Goal: Information Seeking & Learning: Learn about a topic

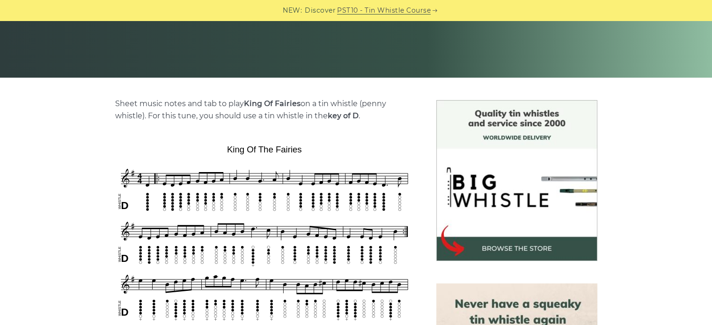
scroll to position [162, 0]
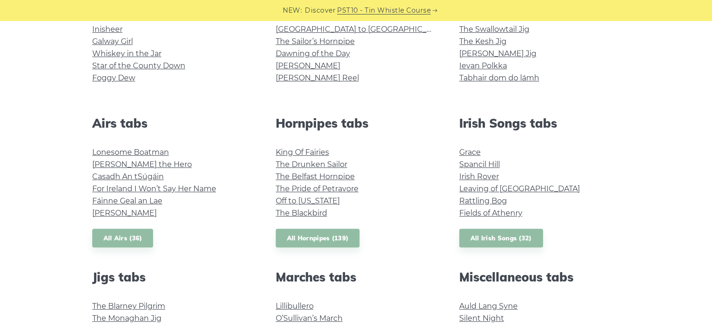
click at [280, 175] on link "The Belfast Hornpipe" at bounding box center [315, 176] width 79 height 9
click at [292, 191] on link "The Pride of Petravore" at bounding box center [317, 188] width 83 height 9
click at [282, 202] on link "Off to California" at bounding box center [308, 201] width 64 height 9
click at [299, 212] on link "The Blackbird" at bounding box center [301, 213] width 51 height 9
click at [468, 152] on link "Grace" at bounding box center [470, 152] width 22 height 9
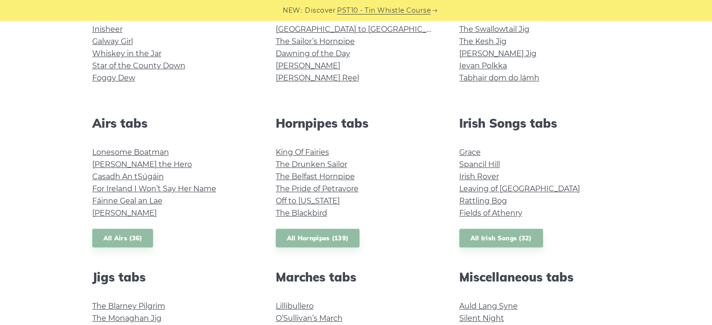
click at [470, 164] on link "Spancil Hill" at bounding box center [479, 164] width 41 height 9
click at [467, 179] on link "Irish Rover" at bounding box center [479, 176] width 40 height 9
click at [493, 185] on link "Leaving of Liverpool" at bounding box center [519, 188] width 121 height 9
click at [467, 198] on link "Rattling Bog" at bounding box center [483, 201] width 48 height 9
click at [467, 213] on link "Fields of Athenry" at bounding box center [490, 213] width 63 height 9
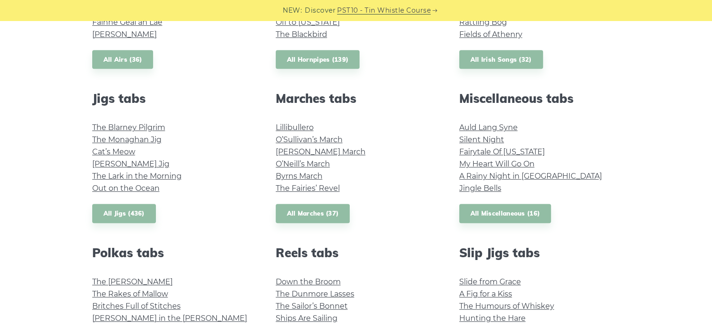
scroll to position [467, 0]
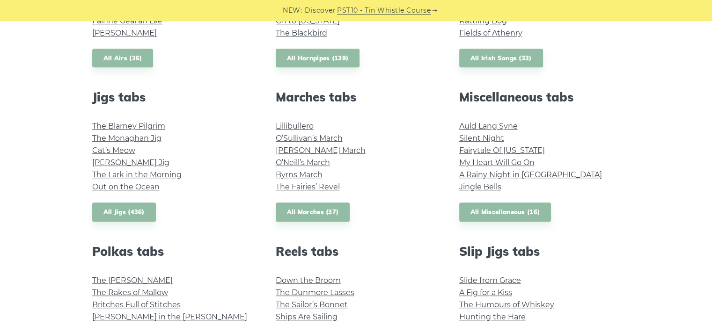
click at [152, 122] on link "The Blarney Pilgrim" at bounding box center [128, 126] width 73 height 9
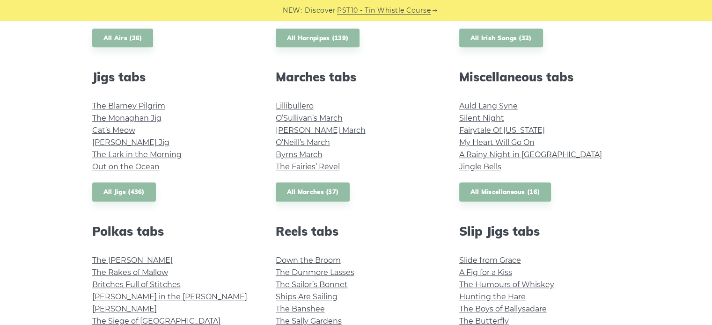
scroll to position [487, 0]
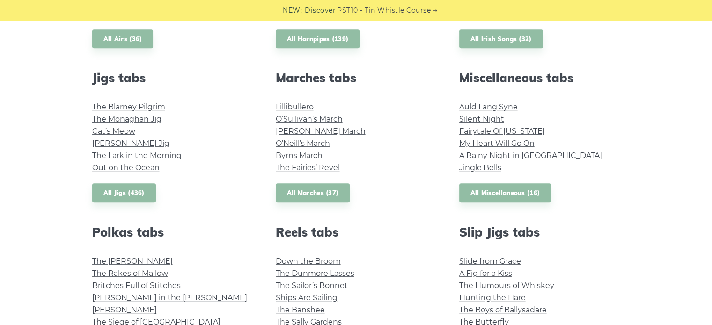
click at [124, 117] on link "The Monaghan Jig" at bounding box center [126, 119] width 69 height 9
click at [116, 132] on link "Cat’s Meow" at bounding box center [113, 131] width 43 height 9
click at [99, 146] on link "Fraher’s Jig" at bounding box center [130, 143] width 77 height 9
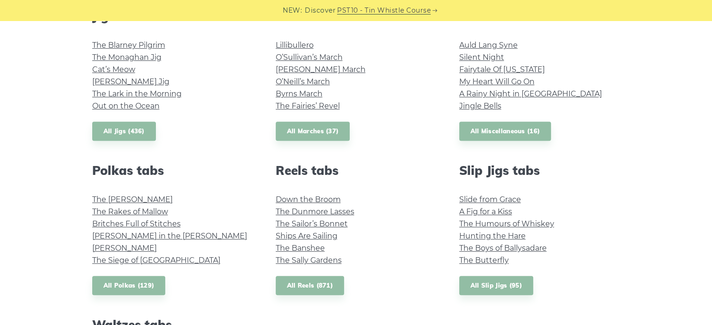
scroll to position [548, 0]
click at [144, 94] on link "The Lark in the Morning" at bounding box center [136, 94] width 89 height 9
click at [104, 112] on li "Out on the Ocean" at bounding box center [172, 107] width 161 height 12
click at [105, 106] on link "Out on the Ocean" at bounding box center [125, 106] width 67 height 9
click at [156, 264] on link "The Siege of Ennis" at bounding box center [156, 260] width 128 height 9
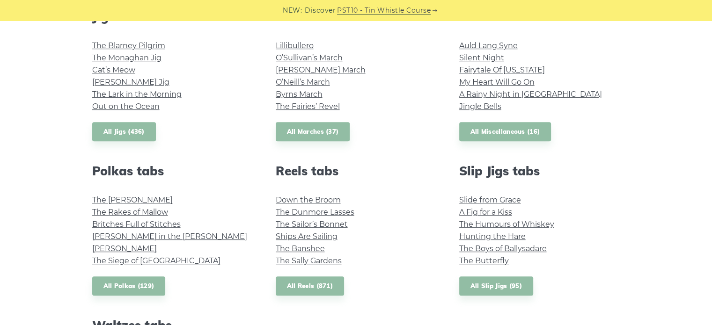
click at [317, 203] on link "Down the Broom" at bounding box center [308, 200] width 65 height 9
click at [296, 211] on link "The Dunmore Lasses" at bounding box center [315, 212] width 79 height 9
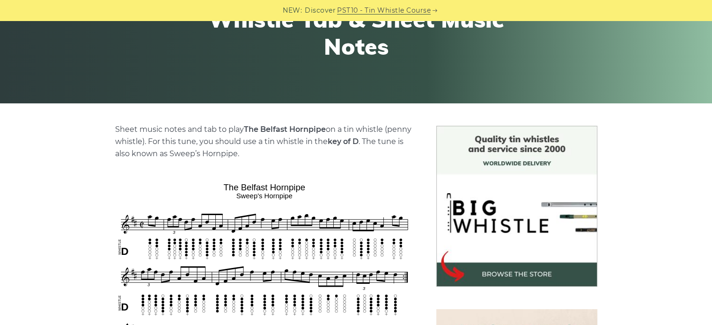
scroll to position [136, 0]
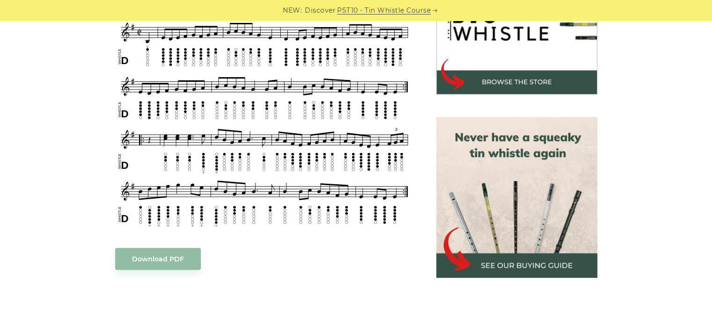
scroll to position [335, 0]
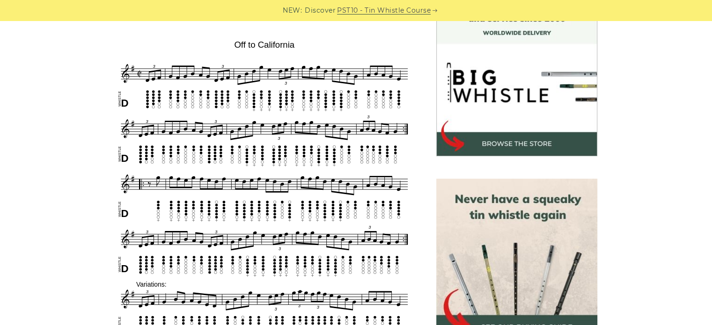
scroll to position [308, 0]
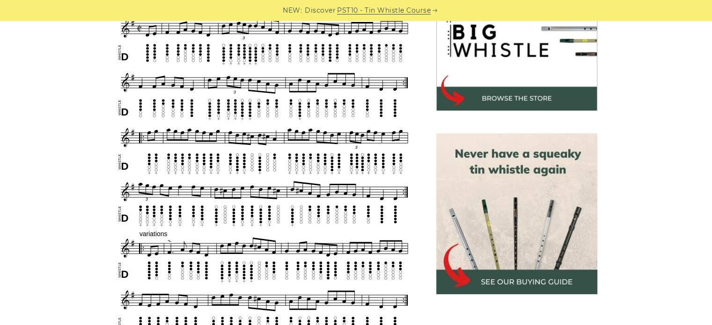
scroll to position [319, 0]
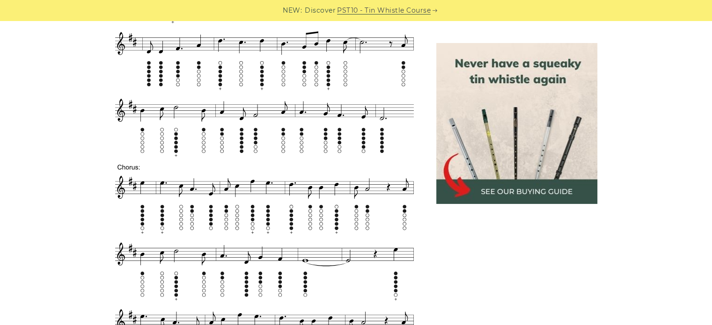
scroll to position [462, 0]
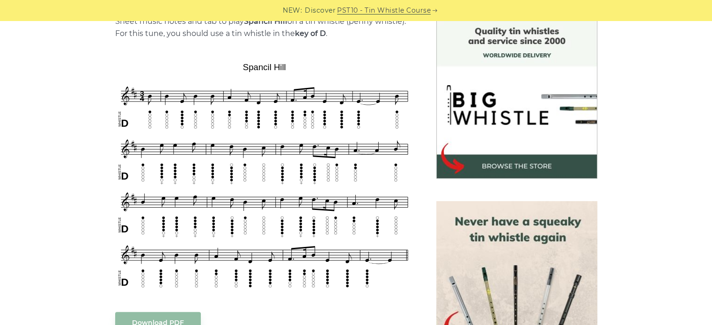
scroll to position [251, 0]
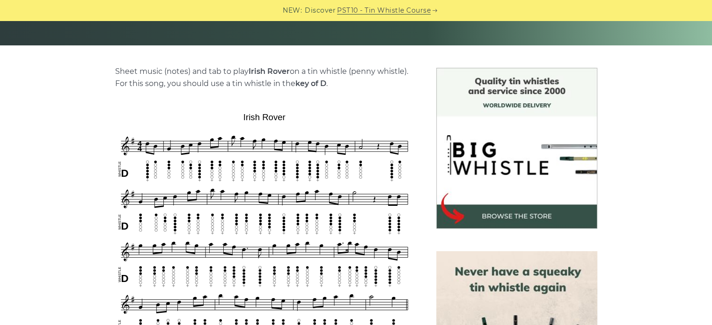
scroll to position [212, 0]
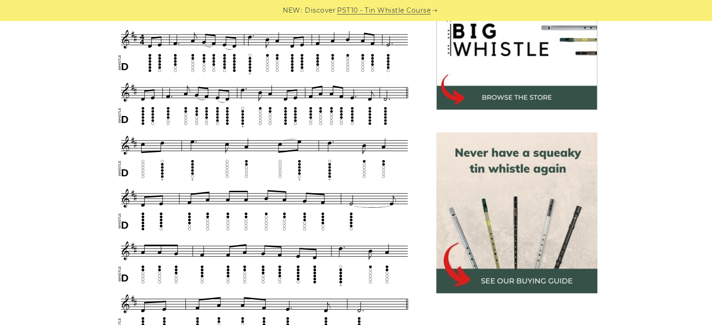
scroll to position [318, 0]
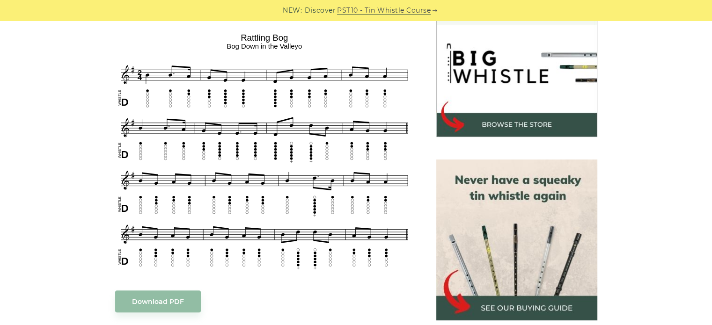
scroll to position [289, 0]
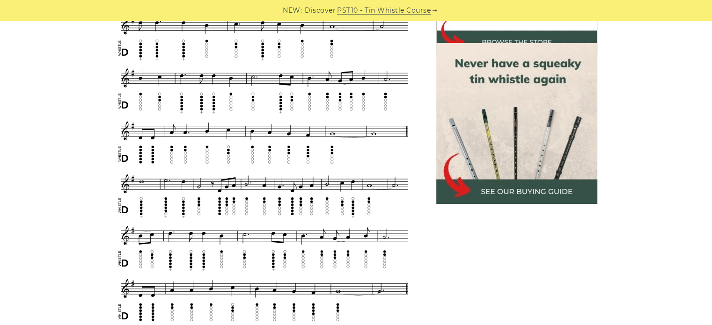
scroll to position [426, 0]
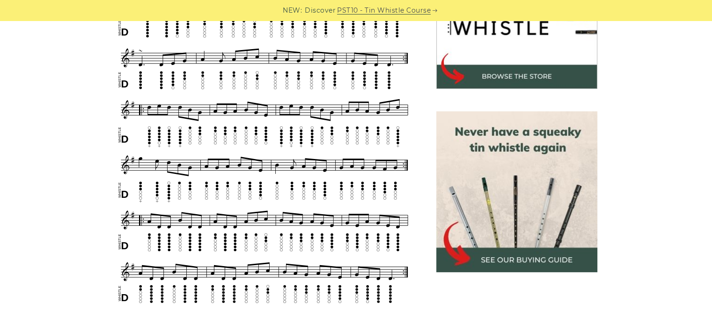
scroll to position [344, 0]
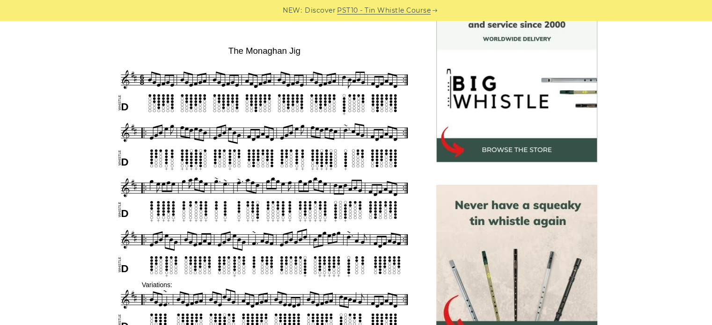
scroll to position [267, 0]
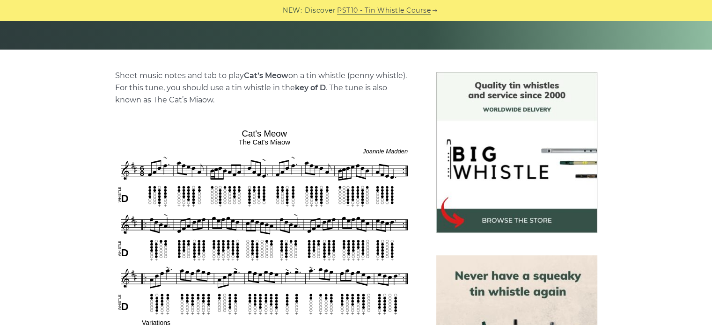
scroll to position [203, 0]
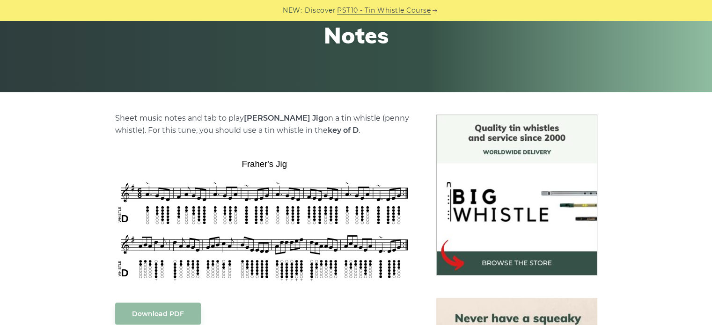
scroll to position [159, 0]
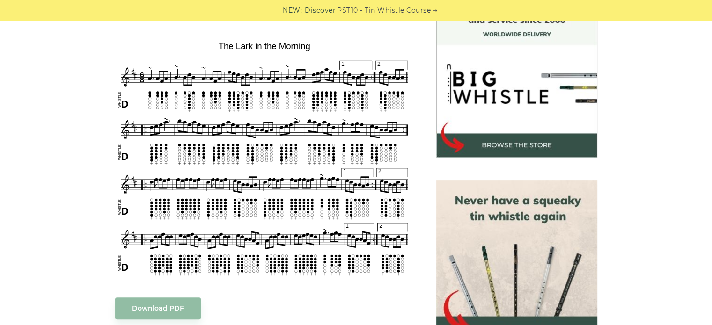
scroll to position [271, 0]
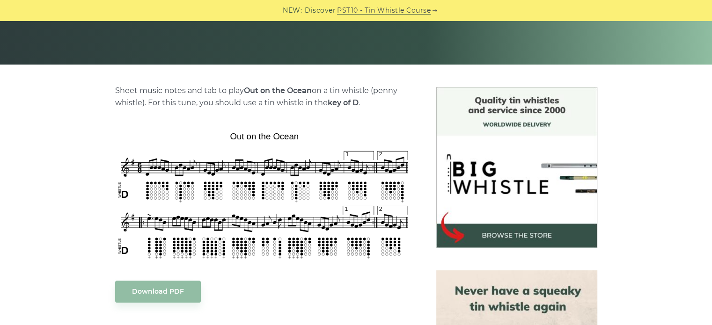
scroll to position [182, 0]
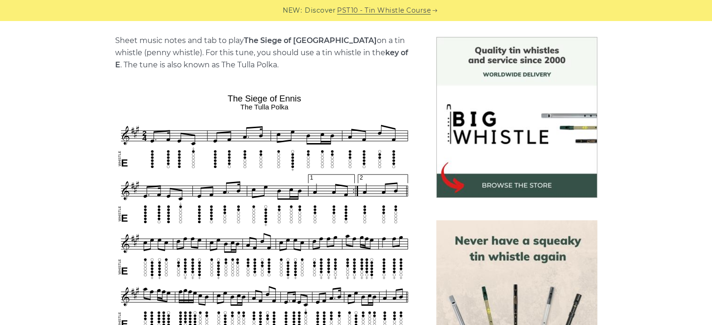
scroll to position [223, 0]
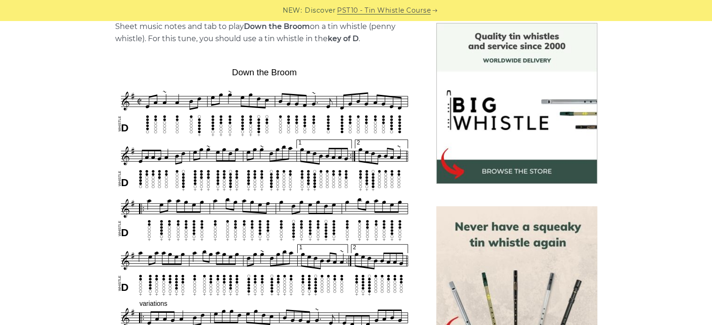
scroll to position [246, 0]
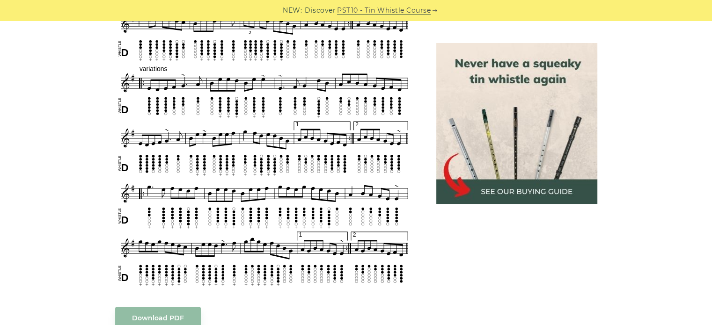
scroll to position [509, 0]
